Goal: Task Accomplishment & Management: Manage account settings

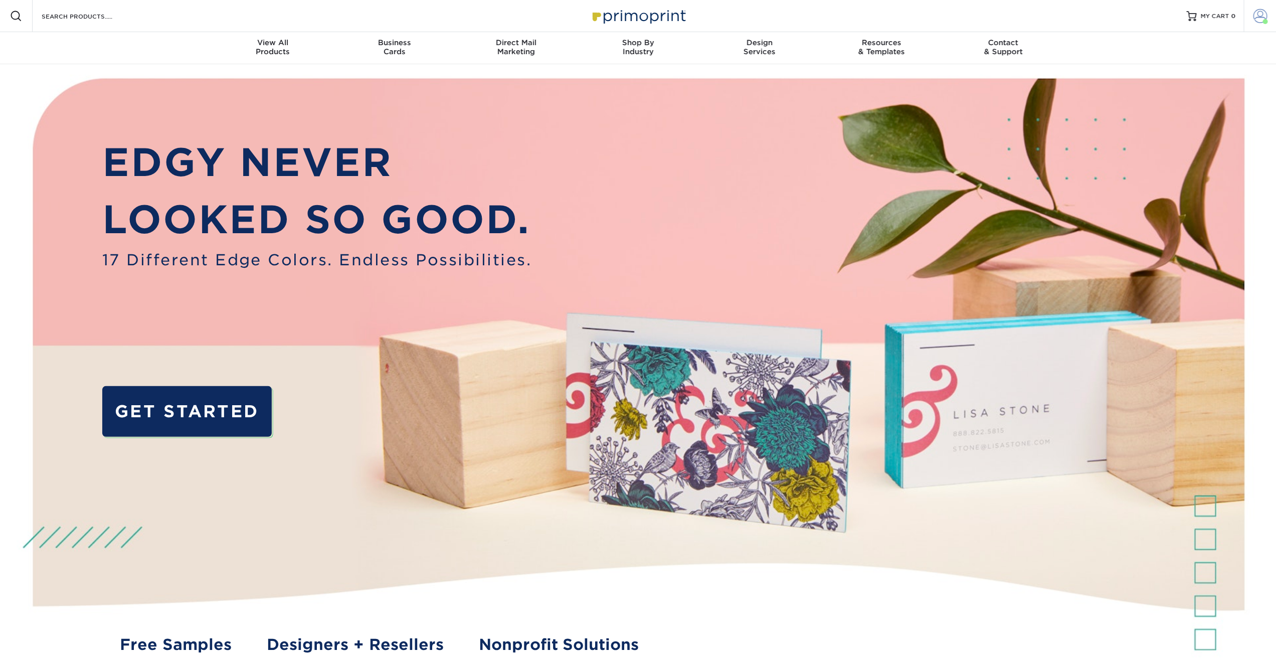
click at [1264, 18] on span at bounding box center [1260, 16] width 14 height 14
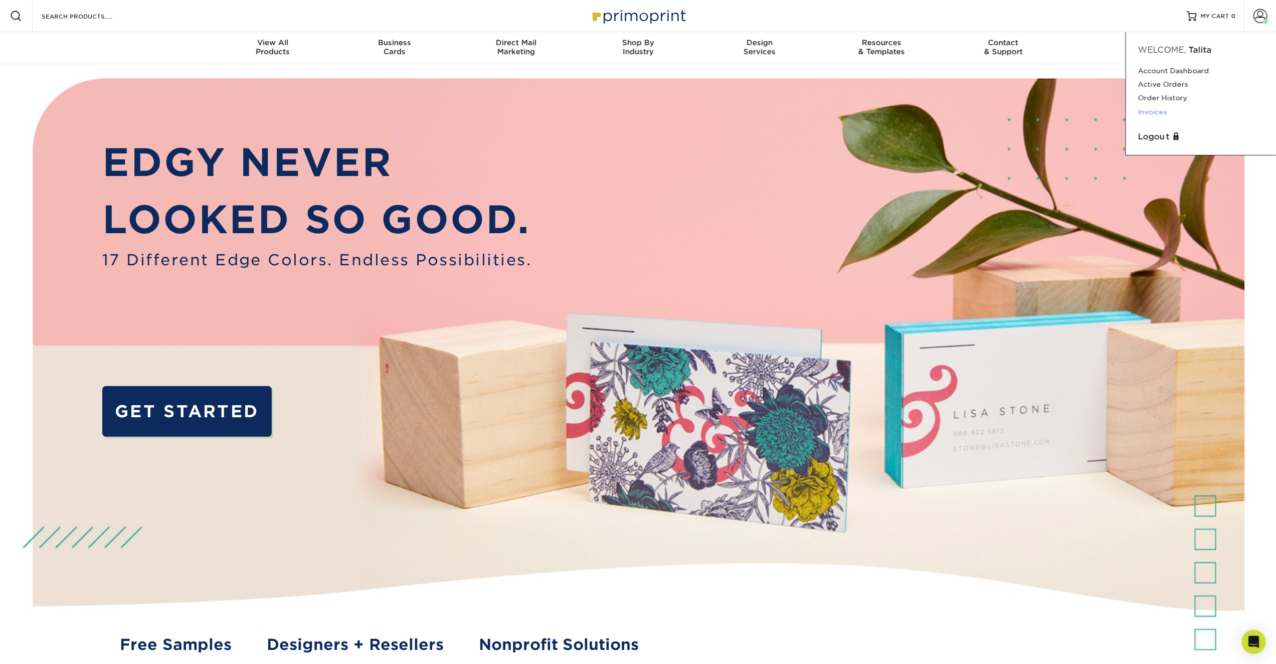
click at [1161, 108] on link "Invoices" at bounding box center [1201, 112] width 126 height 14
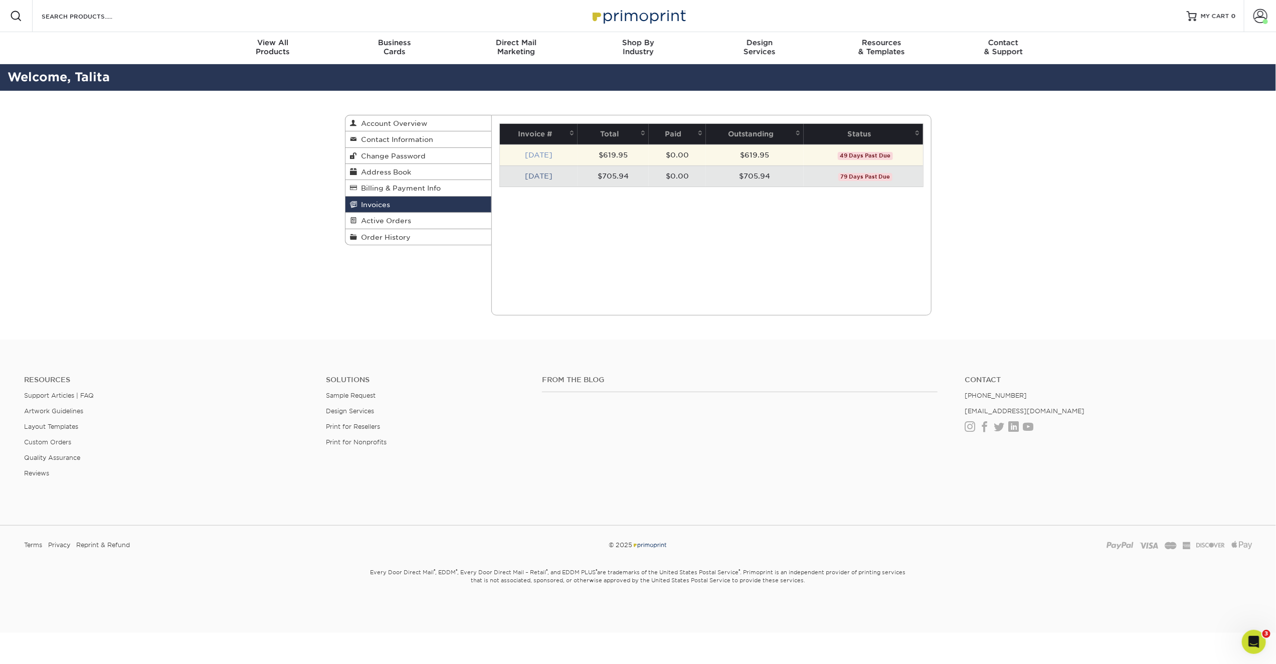
click at [532, 156] on link "[DATE]" at bounding box center [539, 155] width 28 height 8
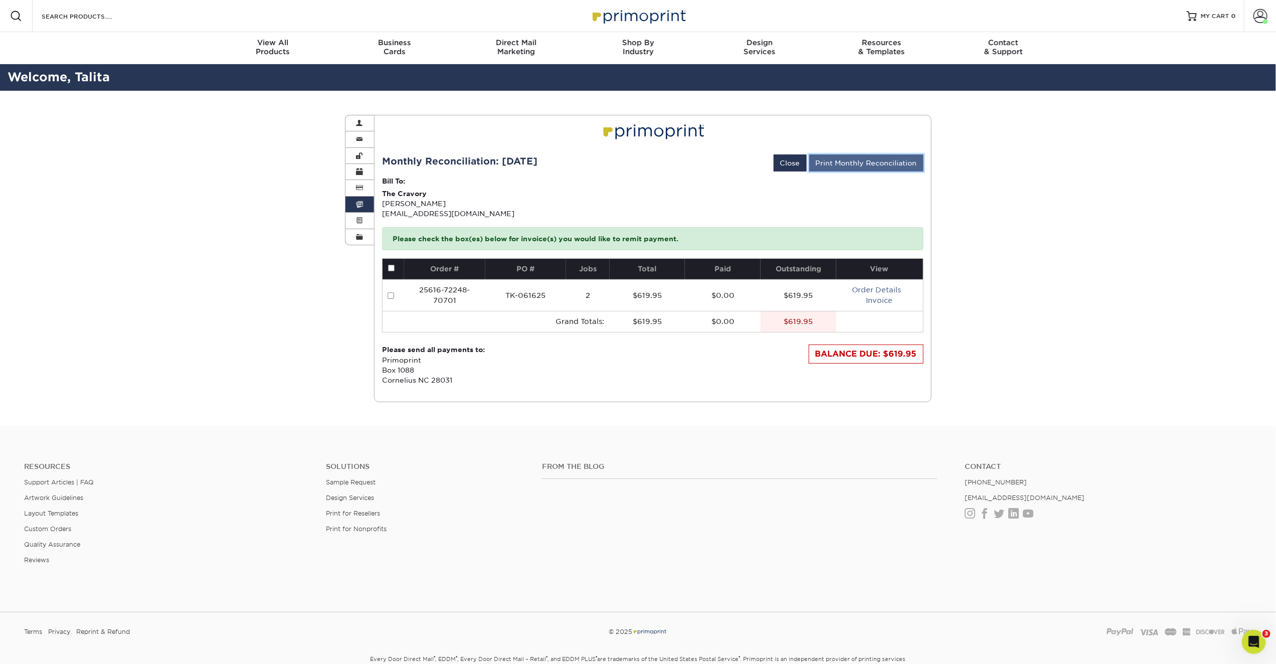
click at [872, 162] on link "Print Monthly Reconciliation" at bounding box center [866, 162] width 114 height 17
click at [359, 202] on span at bounding box center [359, 205] width 7 height 8
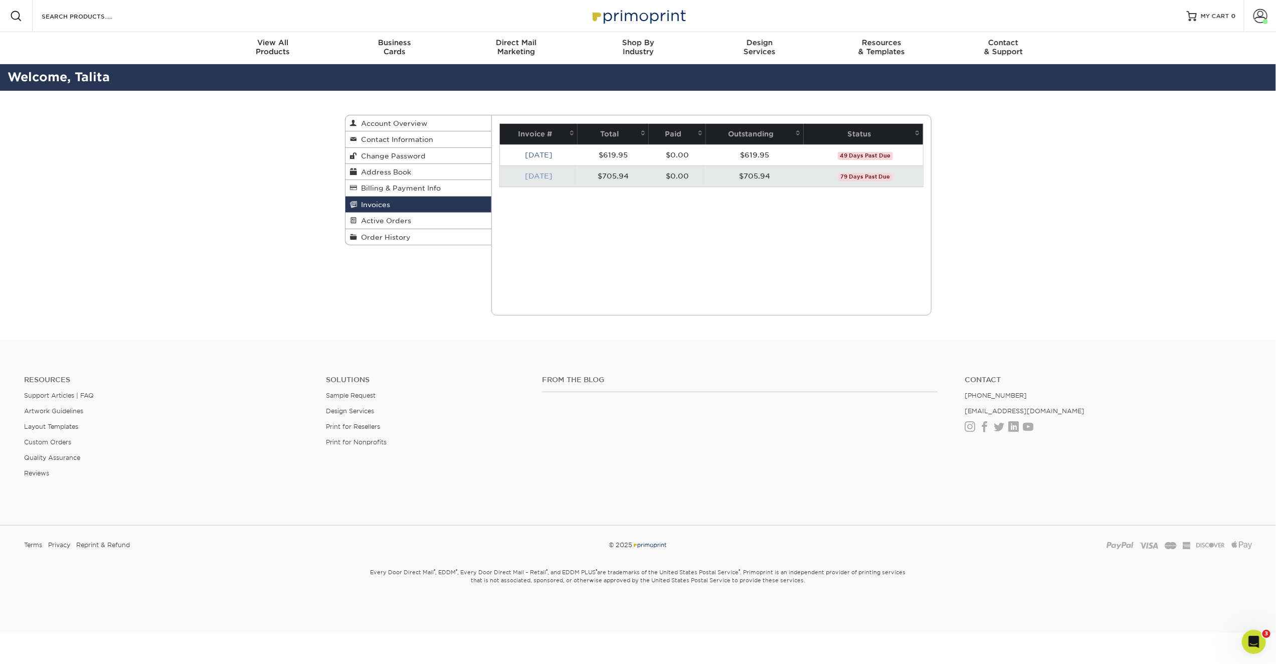
click at [542, 175] on link "[DATE]" at bounding box center [539, 176] width 28 height 8
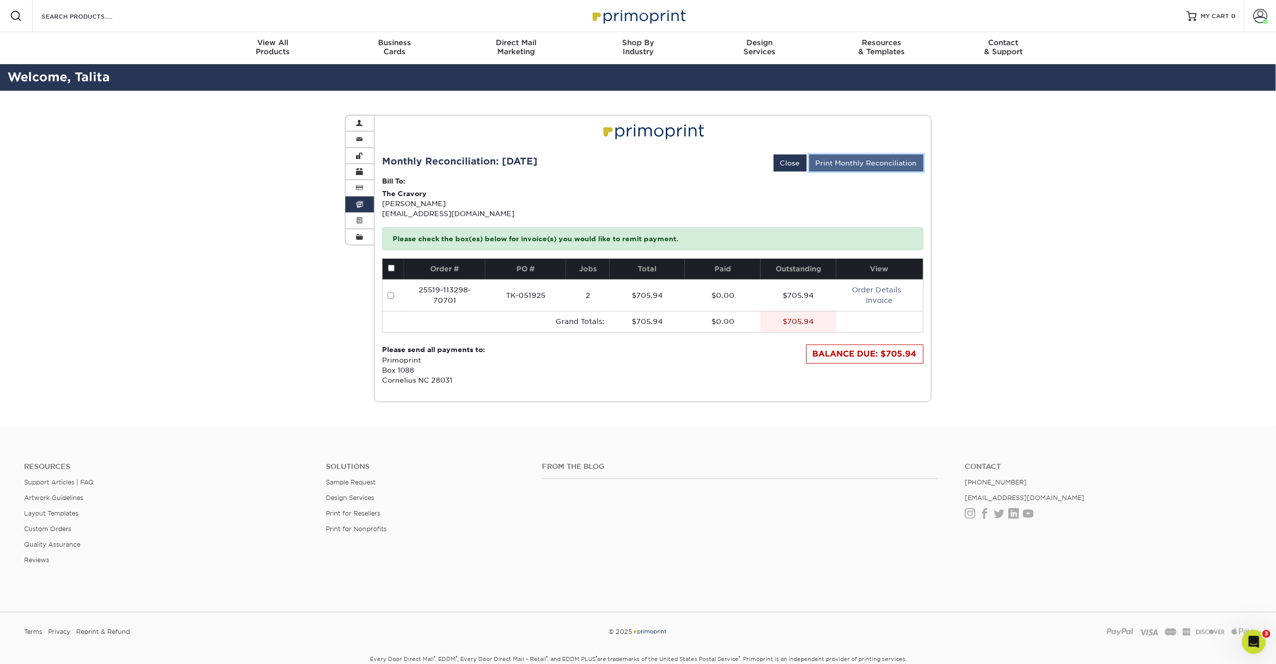
click at [880, 165] on link "Print Monthly Reconciliation" at bounding box center [866, 162] width 114 height 17
